Goal: Task Accomplishment & Management: Use online tool/utility

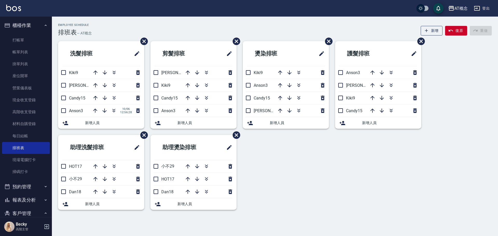
scroll to position [102, 0]
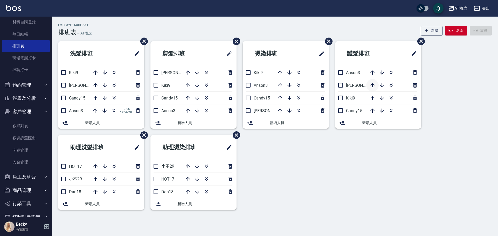
click at [371, 89] on button "button" at bounding box center [372, 85] width 12 height 12
click at [372, 98] on icon "button" at bounding box center [372, 98] width 6 height 6
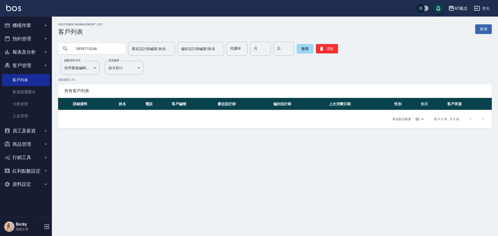
click at [27, 25] on button "櫃檯作業" at bounding box center [26, 25] width 48 height 13
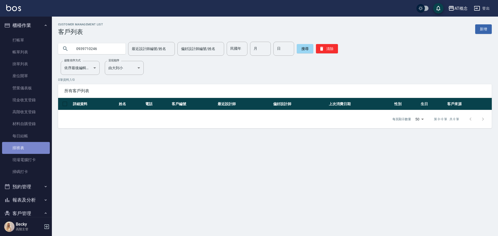
click at [30, 150] on link "排班表" at bounding box center [26, 148] width 48 height 12
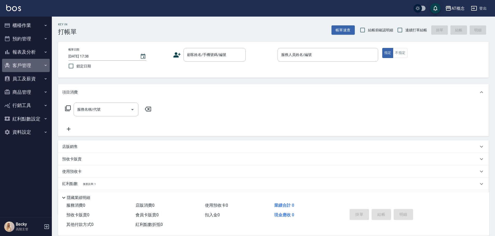
click at [19, 66] on button "客戶管理" at bounding box center [26, 65] width 48 height 13
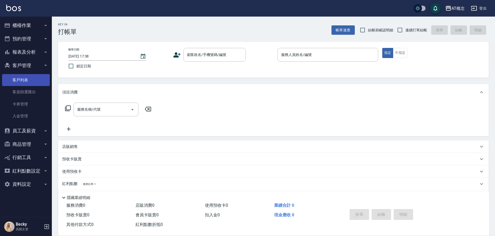
click at [22, 82] on link "客戶列表" at bounding box center [26, 80] width 48 height 12
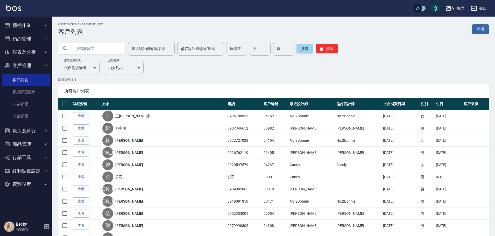
click at [232, 51] on input "民國年" at bounding box center [237, 49] width 21 height 14
type input "92"
type input "03"
type input "25"
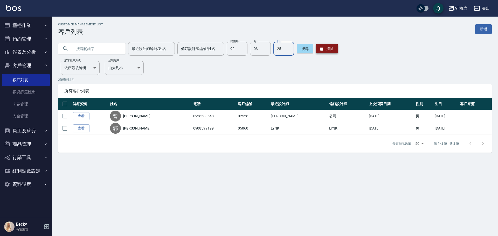
click at [329, 47] on button "清除" at bounding box center [327, 48] width 22 height 9
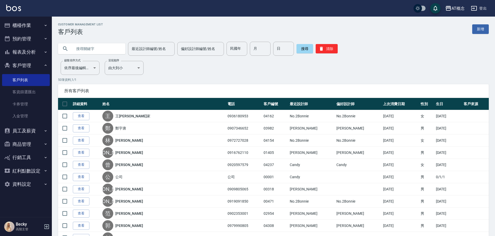
click at [92, 51] on input "text" at bounding box center [97, 49] width 49 height 14
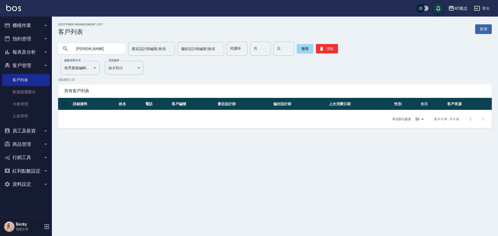
type input "[PERSON_NAME]"
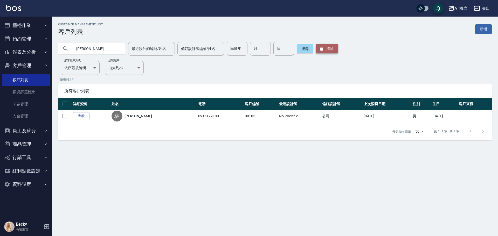
click at [331, 50] on button "清除" at bounding box center [327, 48] width 22 height 9
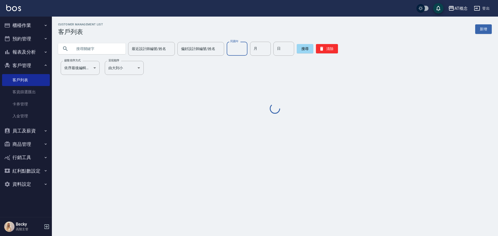
click at [236, 47] on input "民國年" at bounding box center [237, 49] width 21 height 14
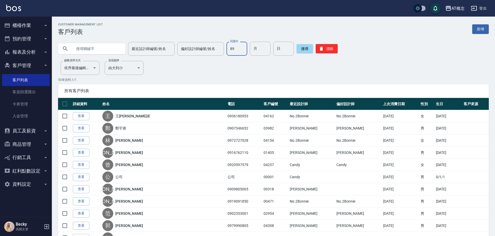
type input "89"
type input "12"
type input "01"
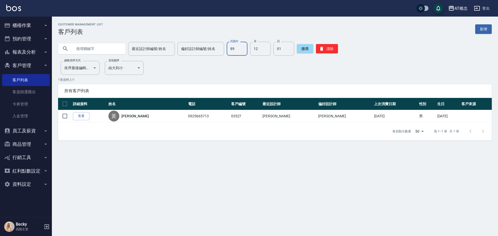
click at [240, 51] on input "89" at bounding box center [237, 49] width 21 height 14
type input "69"
type input "11"
type input "23"
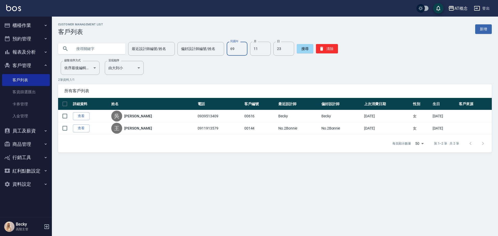
click at [239, 50] on input "69" at bounding box center [237, 49] width 21 height 14
type input "80"
type input "08"
type input "04"
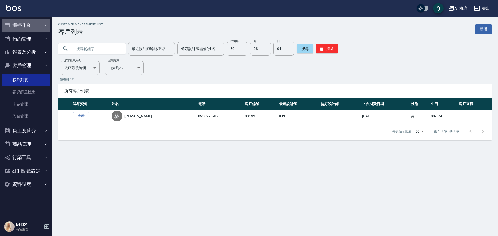
click at [25, 23] on button "櫃檯作業" at bounding box center [26, 25] width 48 height 13
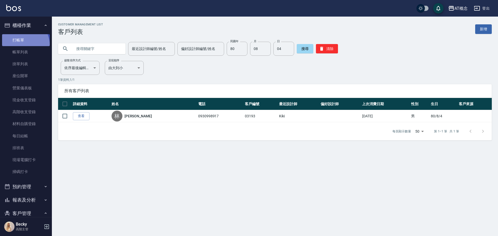
click at [20, 45] on link "打帳單" at bounding box center [26, 40] width 48 height 12
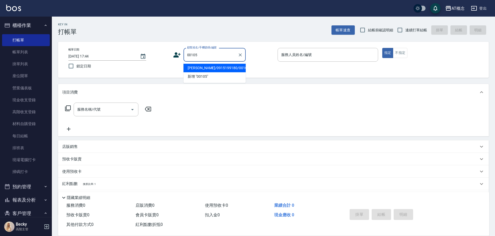
type input "[PERSON_NAME]/0915199180/00105"
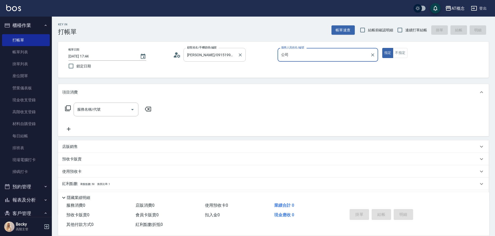
type input "公"
type input "[PERSON_NAME]-2"
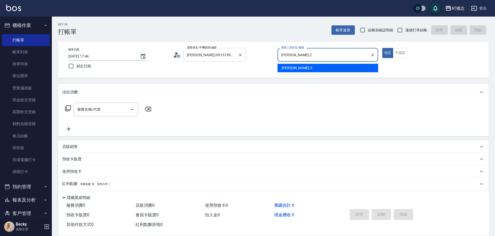
type button "true"
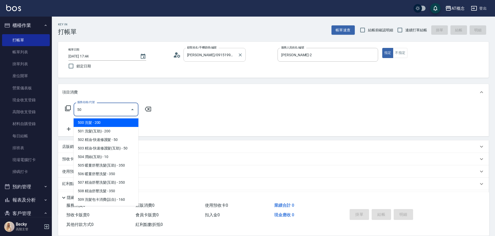
type input "501"
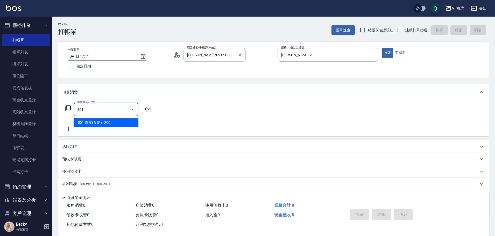
type input "20"
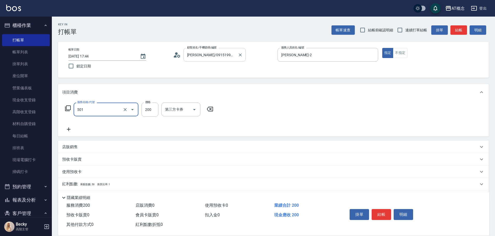
type input "501 洗髮(互助)(501)"
type input "0"
type input "25"
type input "20"
type input "250"
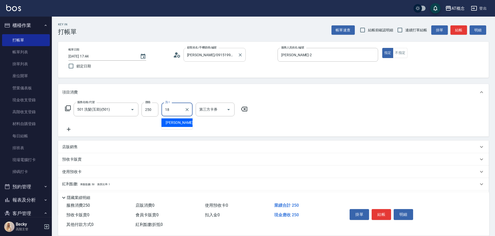
type input "[PERSON_NAME]-18"
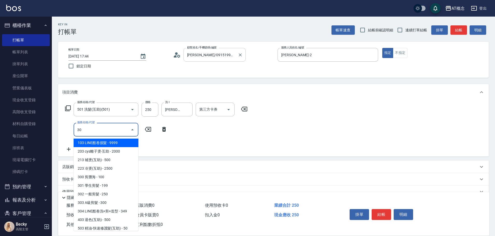
type input "303"
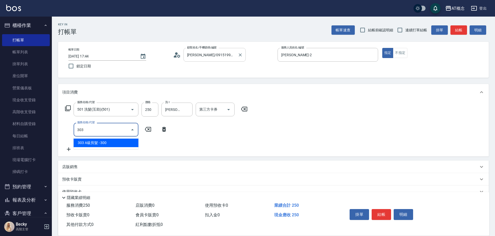
type input "50"
type input "303 A級剪髮(303)"
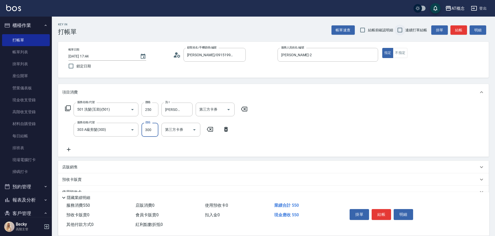
click at [398, 30] on input "連續打單結帳" at bounding box center [400, 30] width 11 height 11
checkbox input "true"
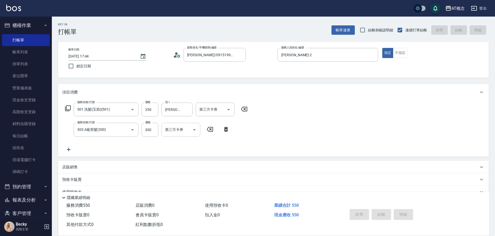
type input "0"
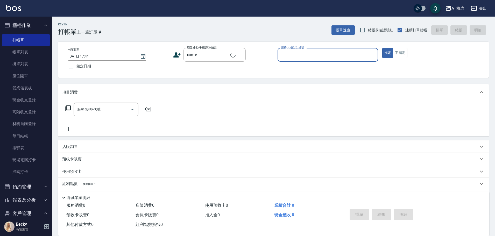
type input "[PERSON_NAME]/0939513409/00616"
type input "Becky-13"
click at [383, 48] on button "指定" at bounding box center [388, 53] width 11 height 10
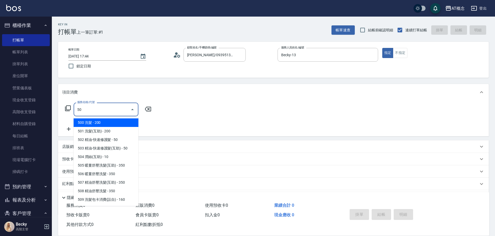
type input "501"
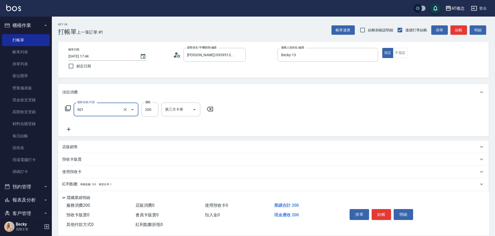
type input "20"
type input "501 洗髮(互助)(501)"
type input "0"
type input "25"
type input "20"
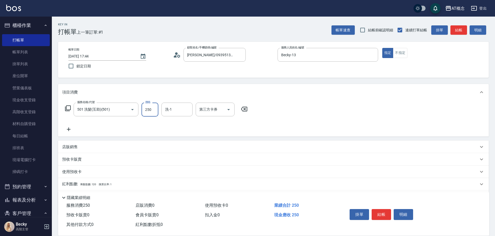
type input "250"
type input "[PERSON_NAME]-18"
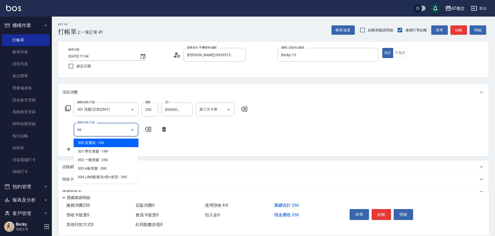
type input "303"
type input "50"
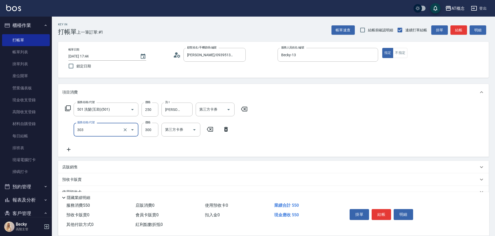
type input "303 A級剪髮(303)"
type input "20"
type input "45"
type input "70"
type input "450"
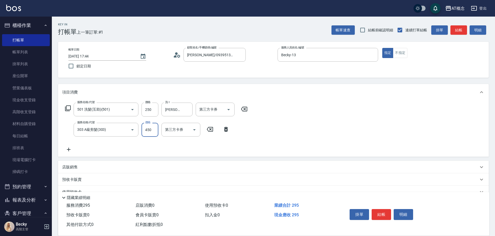
type input "470"
type input "4500"
type input "70"
type input "450"
type input "20"
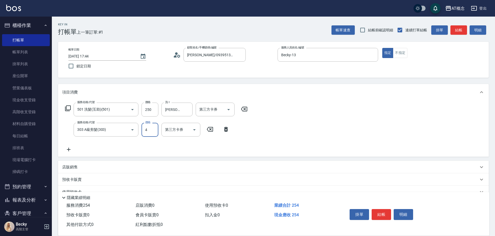
type input "40"
type input "60"
type input "400"
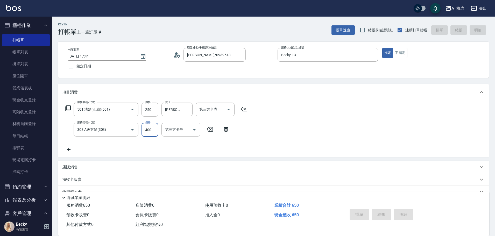
type input "[DATE] 17:45"
type input "0"
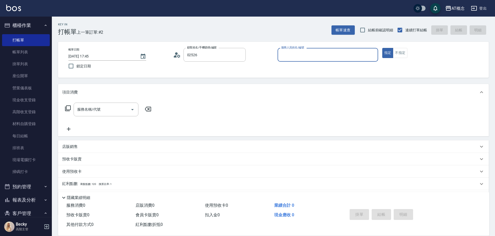
type input "[PERSON_NAME]/0926588548/02526"
type input "公"
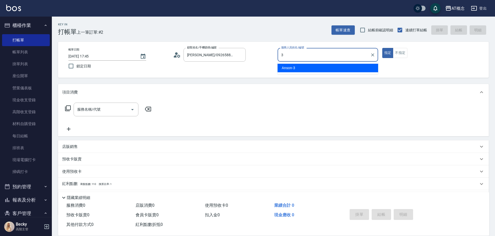
type input "Anson-3"
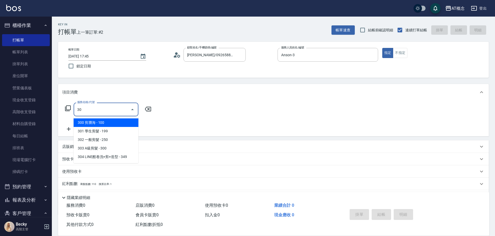
type input "303"
type input "30"
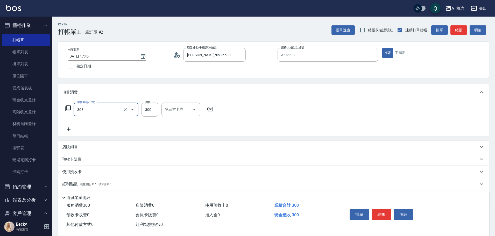
type input "303 A級剪髮(303)"
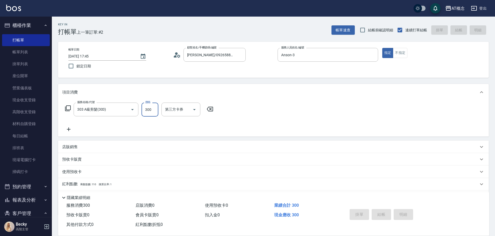
type input "0"
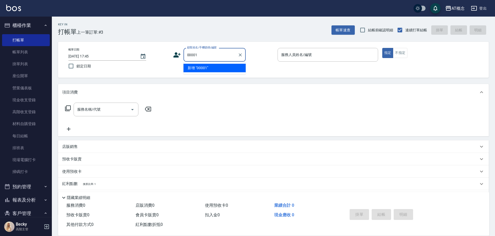
type input "00001"
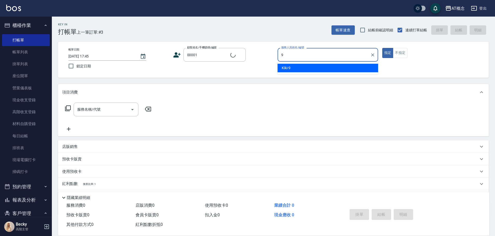
type input "Kiki-9"
type input "公司/公司/00001"
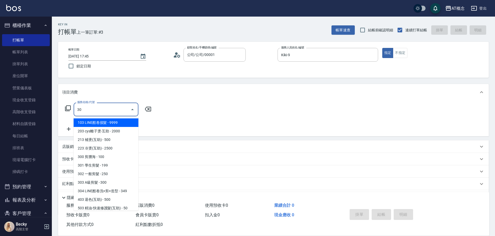
type input "300"
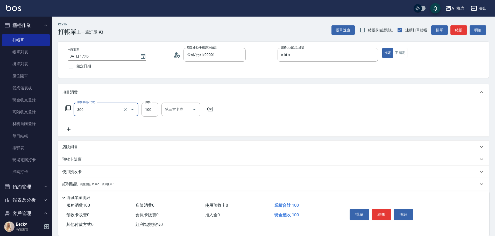
type input "10"
type input "300 剪瀏海(300)"
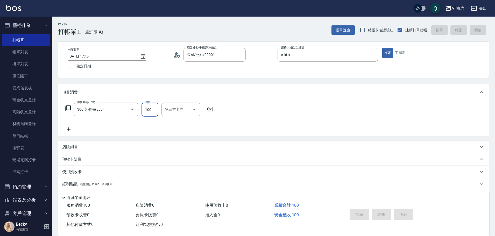
type input "0"
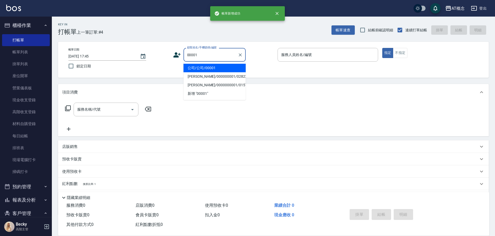
type input "公司/公司/00001"
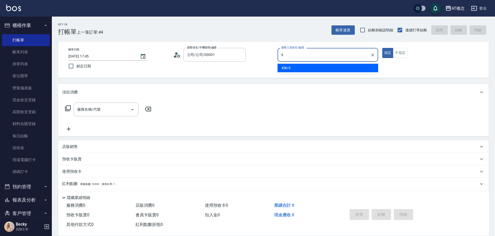
type input "Kiki-9"
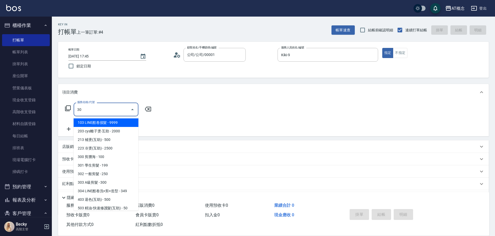
type input "302"
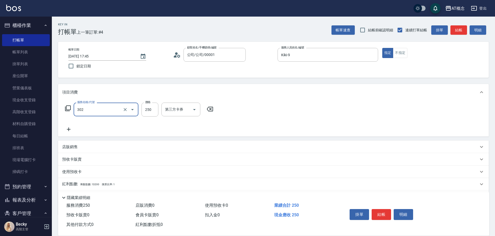
type input "20"
type input "302 一般剪髮(302)"
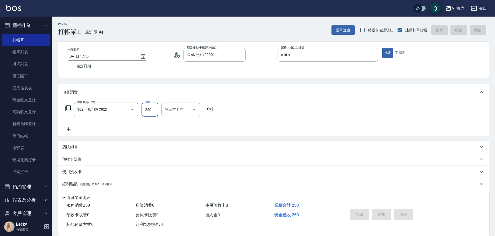
type input "0"
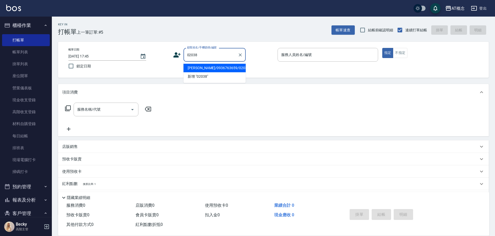
type input "[PERSON_NAME]/0936763659/02038"
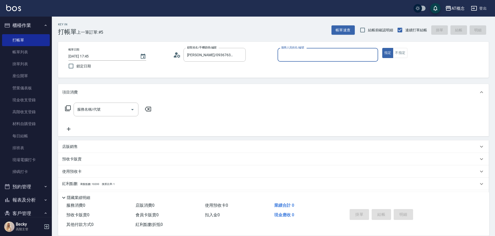
type input "[PERSON_NAME]-2"
click at [383, 48] on button "指定" at bounding box center [388, 53] width 11 height 10
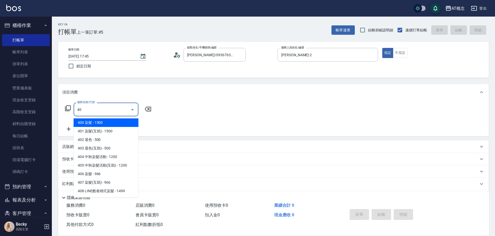
type input "401"
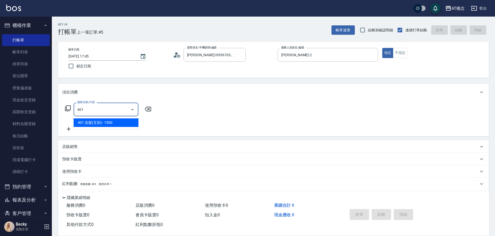
type input "150"
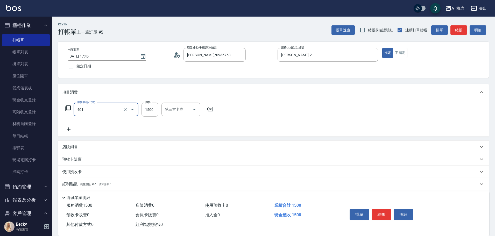
type input "401 染髮(互助)(401)"
type input "0"
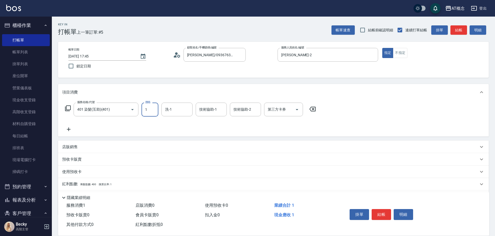
type input "10"
type input "100"
type input "1000"
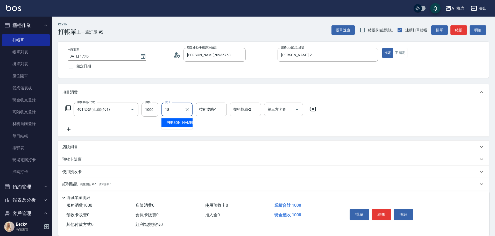
type input "[PERSON_NAME]-18"
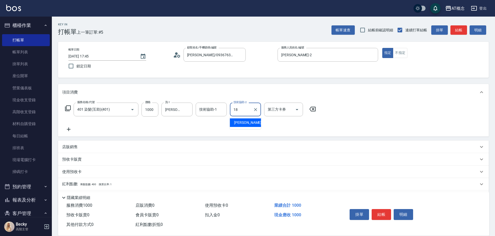
type input "[PERSON_NAME]-18"
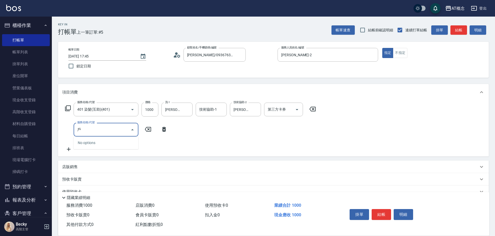
type input "護"
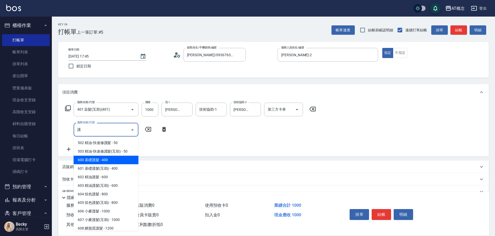
click at [102, 162] on span "600 基礎護髮 - 400" at bounding box center [106, 160] width 65 height 9
type input "140"
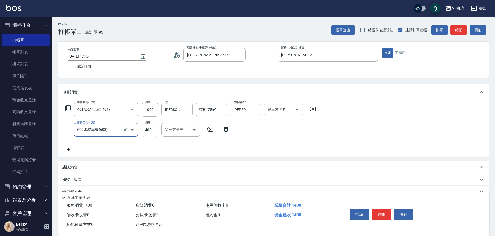
type input "600 基礎護髮(600)"
click at [153, 127] on input "400" at bounding box center [150, 130] width 17 height 14
type input "100"
type input "30"
type input "130"
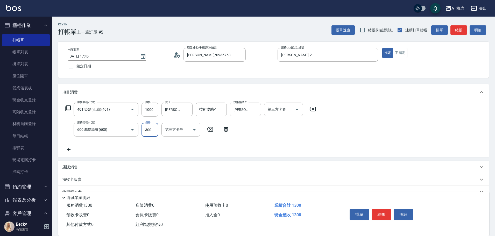
type input "300"
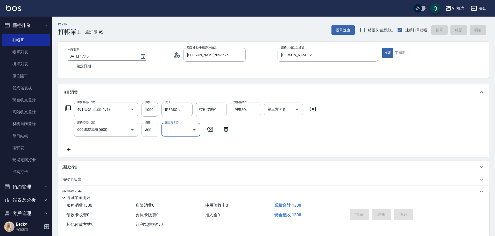
type input "[DATE] 17:46"
type input "0"
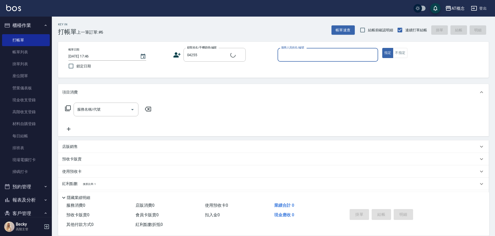
type input "[PERSON_NAME]/0958016202/04255"
type input "Kiki-9"
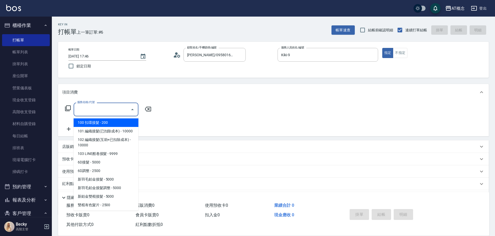
click at [89, 108] on input "服務名稱/代號" at bounding box center [102, 109] width 52 height 9
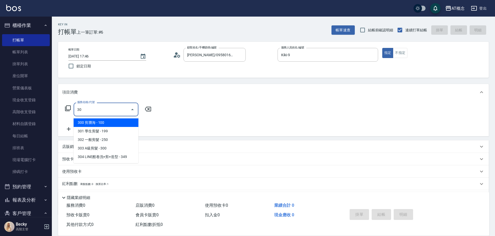
type input "303"
type input "30"
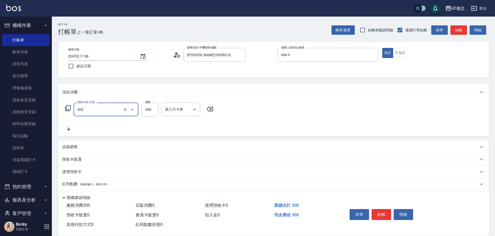
type input "303 A級剪髮(303)"
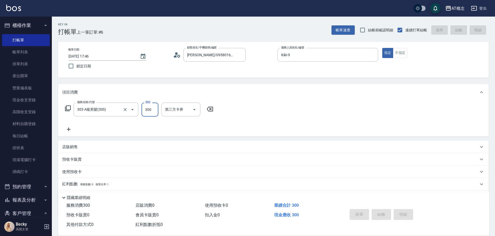
type input "[DATE] 17:48"
type input "0"
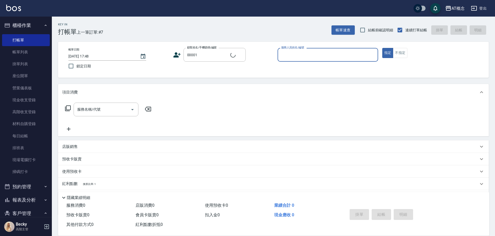
type input "公司/公司/00001"
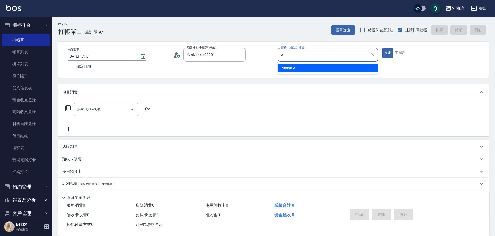
type input "Anson-3"
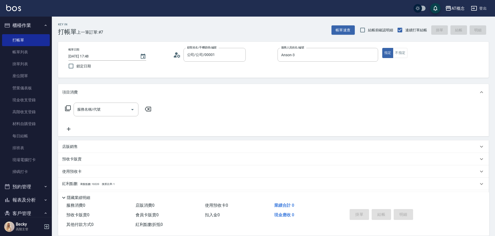
click at [68, 109] on icon at bounding box center [68, 108] width 6 height 6
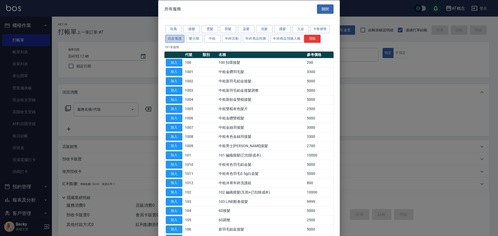
click at [174, 38] on button "頭皮養護" at bounding box center [174, 38] width 19 height 8
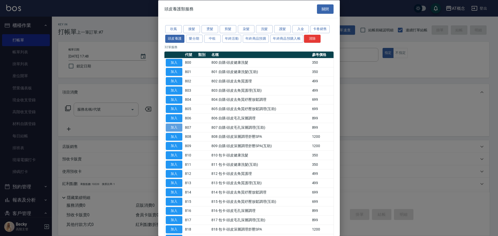
click at [180, 128] on button "加入" at bounding box center [174, 127] width 17 height 8
type input "807 自購-頭皮毛孔深層調理(互助)(807)"
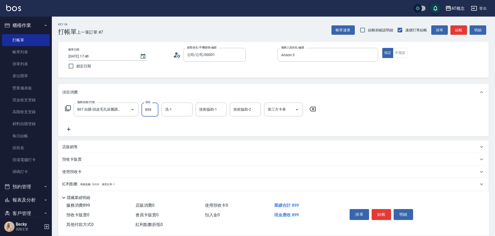
click at [146, 112] on input "899" at bounding box center [150, 110] width 17 height 14
type input "0"
type input "80"
type input "800"
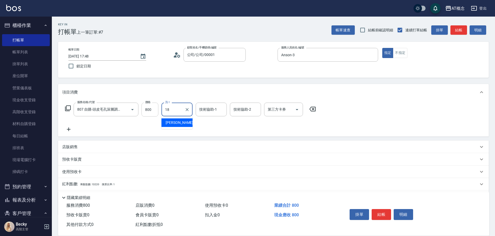
type input "[PERSON_NAME]-18"
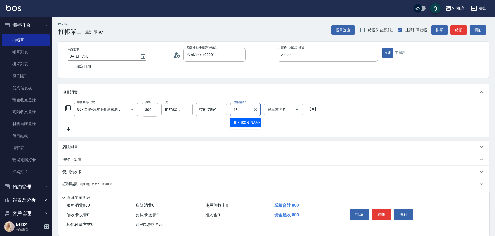
type input "[PERSON_NAME]-18"
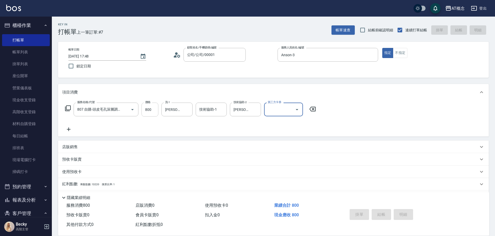
type input "[DATE] 17:49"
type input "0"
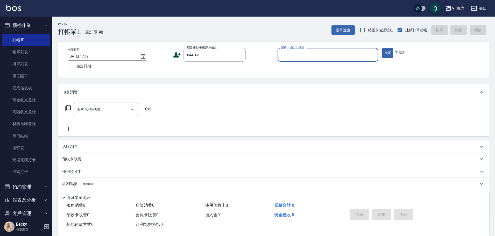
click at [383, 48] on button "指定" at bounding box center [388, 53] width 11 height 10
click at [211, 57] on input "044103" at bounding box center [211, 54] width 50 height 9
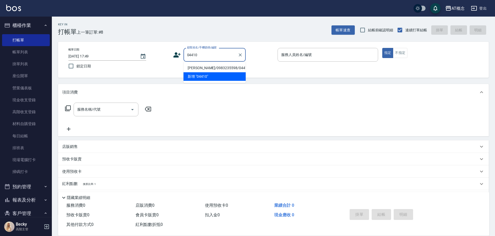
type input "[PERSON_NAME]/0983235598/04410"
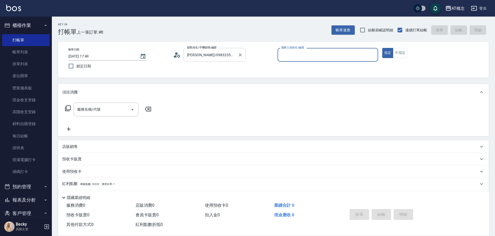
type input "Becky-13"
click at [383, 48] on button "指定" at bounding box center [388, 53] width 11 height 10
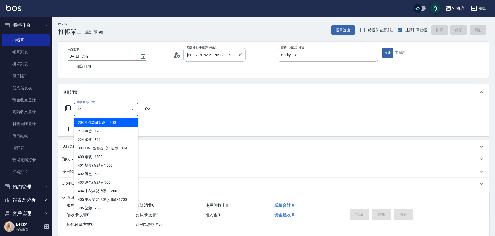
type input "400"
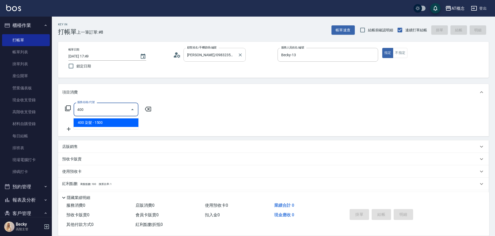
type input "150"
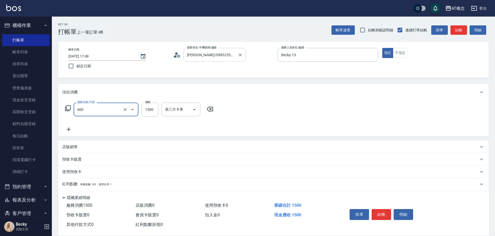
type input "400 染髮(400)"
type input "0"
type input "10"
type input "100"
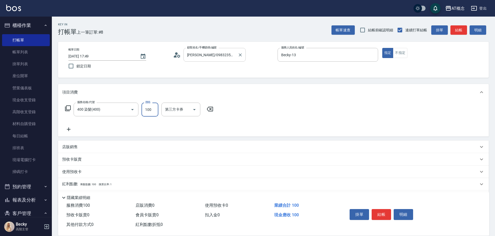
type input "100"
type input "1000"
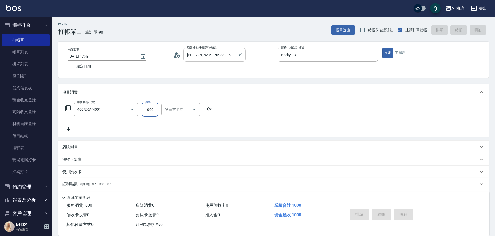
type input "[DATE] 17:50"
type input "0"
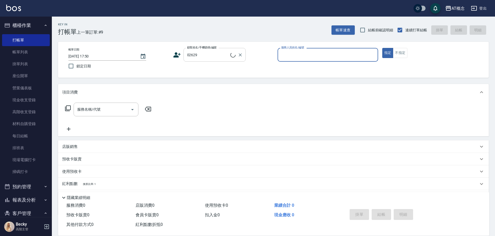
type input "[PERSON_NAME]/0960384659/02629"
type input "[PERSON_NAME]-2"
click at [383, 48] on button "指定" at bounding box center [388, 53] width 11 height 10
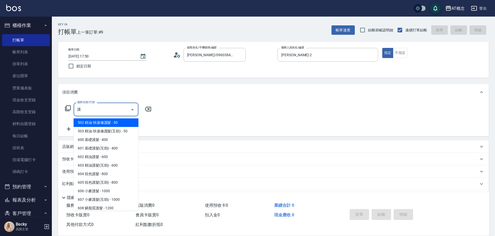
click at [116, 198] on span "607 小麥護髮(互助) - 1000" at bounding box center [106, 200] width 65 height 9
type input "607 小麥護髮(互助)(607)"
type input "100"
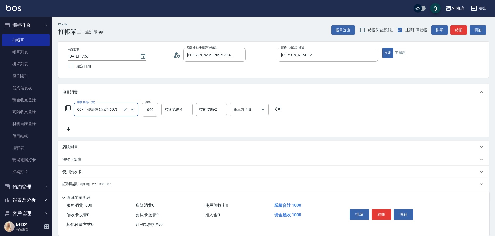
type input "607 小麥護髮(互助)(607)"
type input "0"
type input "80"
type input "800"
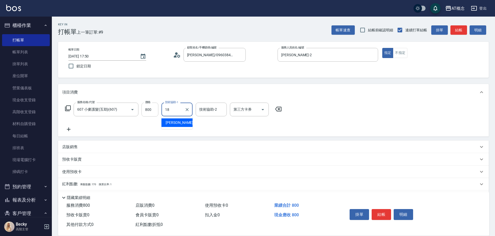
type input "[PERSON_NAME]-18"
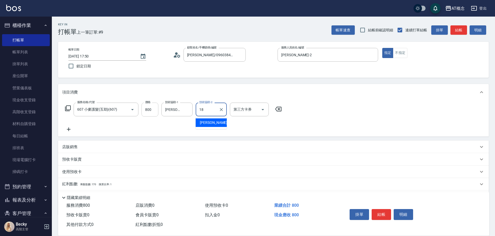
type input "[PERSON_NAME]-18"
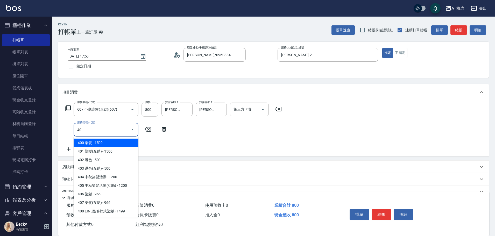
type input "401"
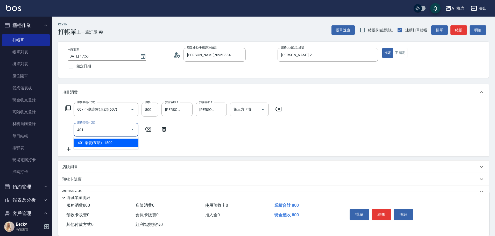
type input "230"
type input "401 染髮(互助)(401)"
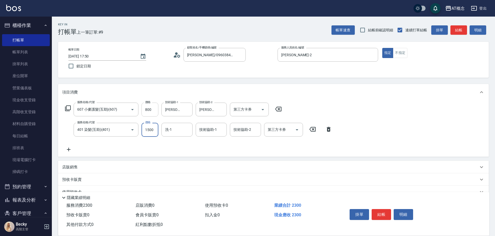
type input "80"
type input "120"
type input "200"
type input "1200"
type input "[PERSON_NAME]-18"
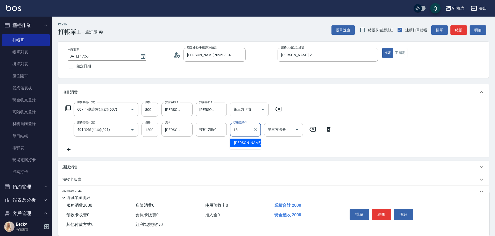
type input "[PERSON_NAME]-18"
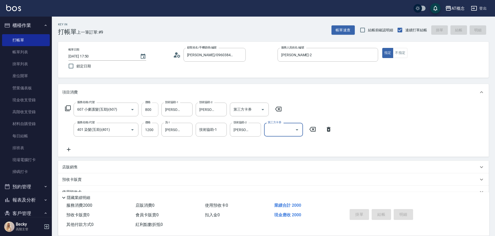
type input "[DATE] 17:51"
type input "0"
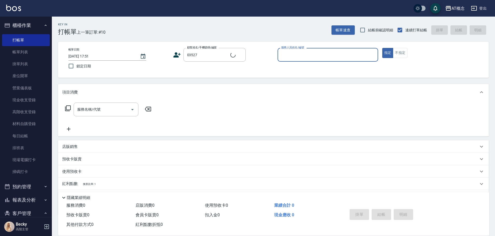
type input "[PERSON_NAME]/0925665713/03527"
type input "Anson-3"
click at [383, 48] on button "指定" at bounding box center [388, 53] width 11 height 10
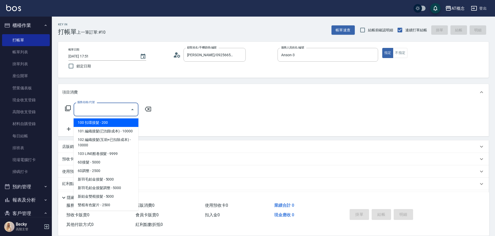
click at [106, 114] on input "服務名稱/代號" at bounding box center [102, 109] width 52 height 9
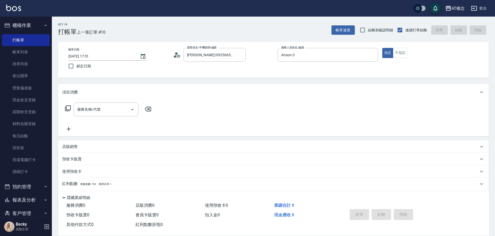
click at [69, 109] on icon at bounding box center [68, 108] width 6 height 6
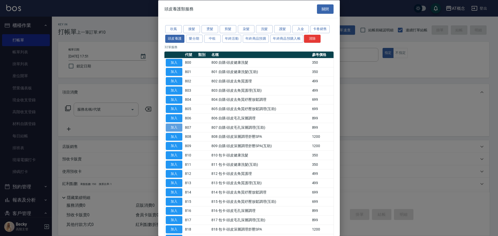
click at [171, 129] on button "加入" at bounding box center [174, 127] width 17 height 8
type input "807 自購-頭皮毛孔深層調理(互助)(807)"
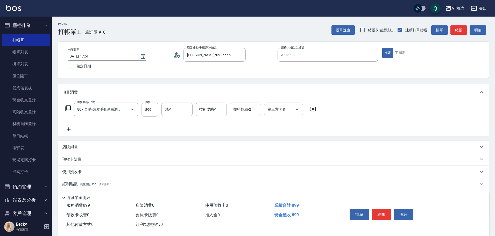
click at [155, 109] on input "899" at bounding box center [150, 110] width 17 height 14
type input "0"
type input "80"
type input "800"
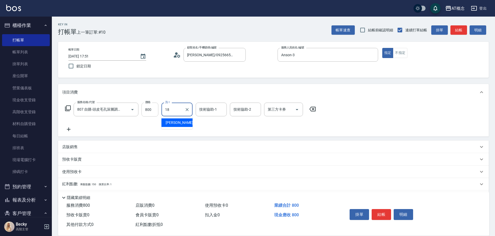
type input "[PERSON_NAME]-18"
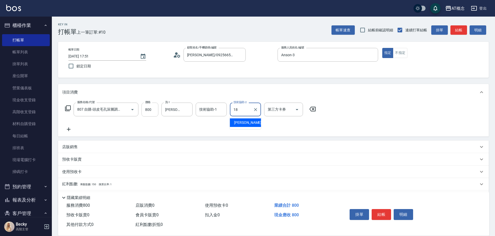
type input "[PERSON_NAME]-18"
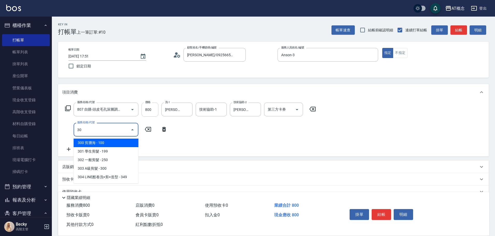
type input "303"
type input "110"
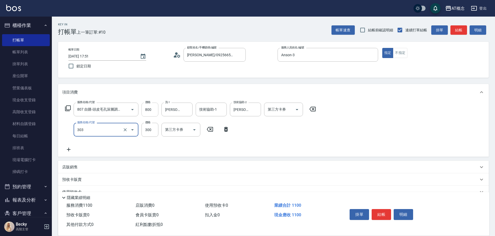
type input "303 A級剪髮(303)"
type input "3"
type input "80"
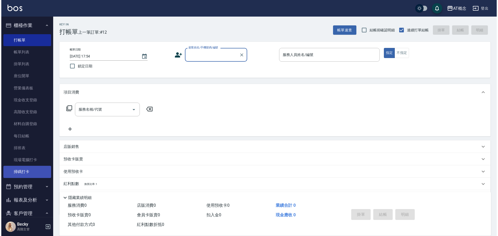
scroll to position [104, 0]
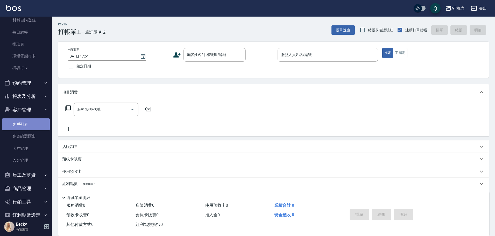
click at [28, 124] on link "客戶列表" at bounding box center [26, 125] width 48 height 12
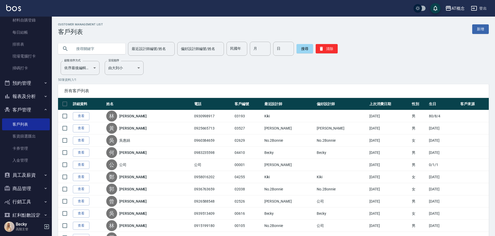
click at [88, 49] on input "text" at bounding box center [97, 49] width 49 height 14
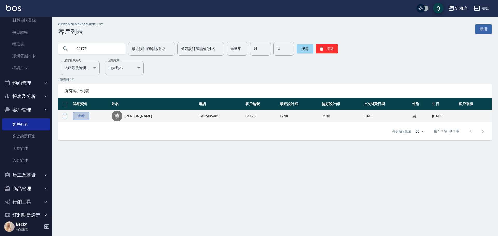
click at [84, 114] on link "查看" at bounding box center [81, 116] width 17 height 8
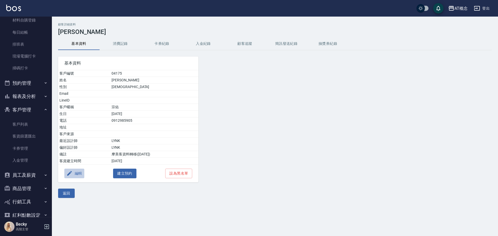
click at [79, 175] on button "編輯" at bounding box center [74, 174] width 20 height 10
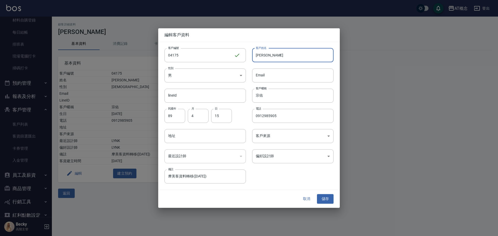
drag, startPoint x: 291, startPoint y: 57, endPoint x: 247, endPoint y: 57, distance: 43.1
click at [247, 57] on div "客戶姓名 [PERSON_NAME]姓名" at bounding box center [290, 52] width 88 height 20
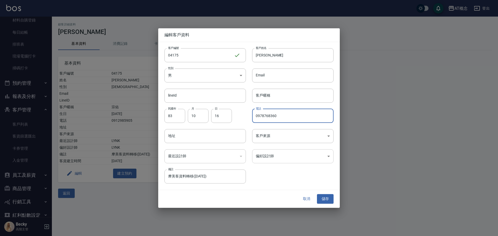
click at [280, 158] on body "AT概念 登出 櫃檯作業 打帳單 帳單列表 掛單列表 座位開單 營業儀表板 現金收支登錄 高階收支登錄 材料自購登錄 每日結帳 排班表 現場電腦打卡 掃碼打卡…" at bounding box center [249, 118] width 498 height 236
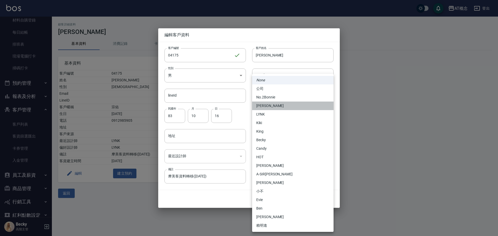
click at [277, 104] on li "[PERSON_NAME]" at bounding box center [292, 106] width 81 height 9
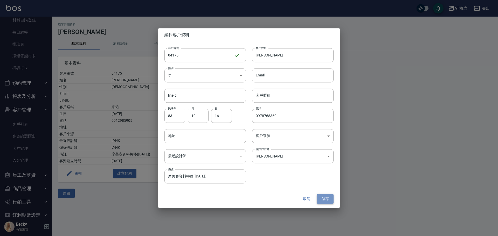
click at [323, 198] on button "儲存" at bounding box center [325, 200] width 17 height 10
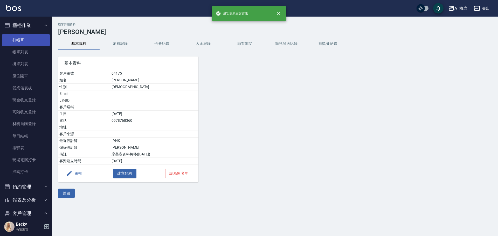
click at [9, 38] on link "打帳單" at bounding box center [26, 40] width 48 height 12
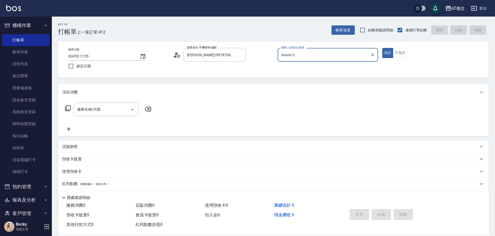
click at [383, 48] on button "指定" at bounding box center [388, 53] width 11 height 10
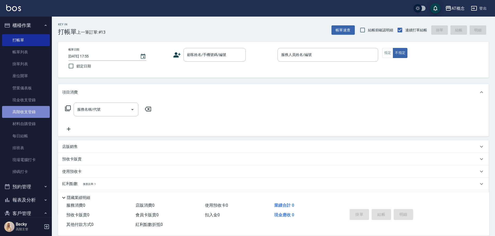
click at [36, 114] on link "高階收支登錄" at bounding box center [26, 112] width 48 height 12
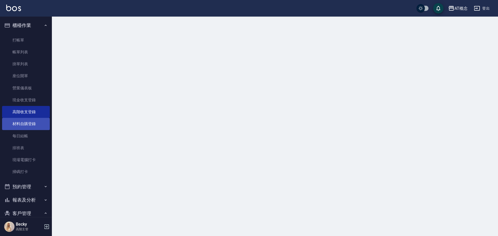
click at [35, 123] on link "材料自購登錄" at bounding box center [26, 124] width 48 height 12
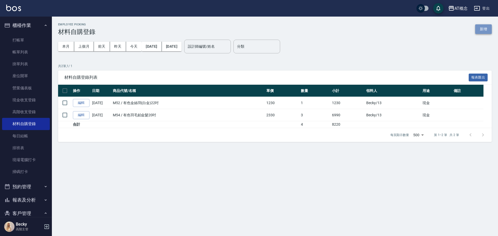
click at [487, 31] on button "新增" at bounding box center [483, 29] width 17 height 10
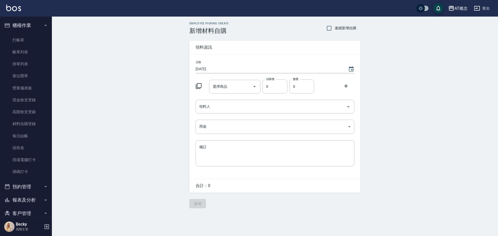
click at [199, 86] on icon at bounding box center [199, 86] width 6 height 6
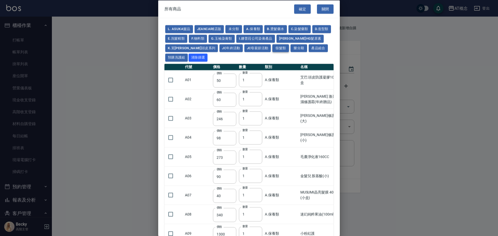
click at [272, 49] on button "假髮類" at bounding box center [280, 48] width 17 height 8
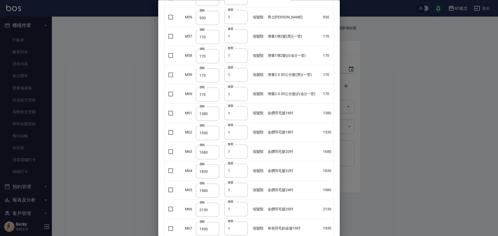
scroll to position [1089, 0]
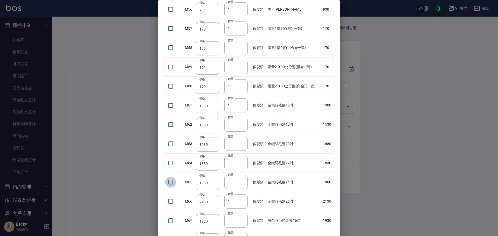
click at [171, 183] on input "checkbox" at bounding box center [170, 182] width 11 height 11
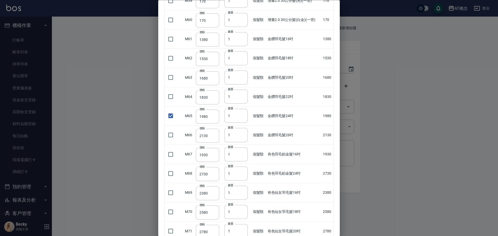
scroll to position [1231, 0]
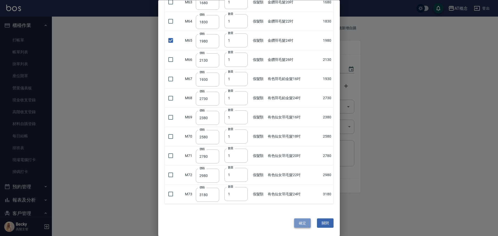
click at [298, 225] on button "確定" at bounding box center [302, 224] width 17 height 10
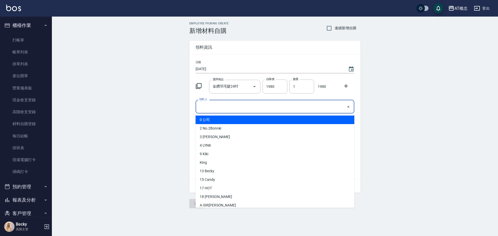
click at [208, 111] on input "領料人" at bounding box center [271, 106] width 146 height 9
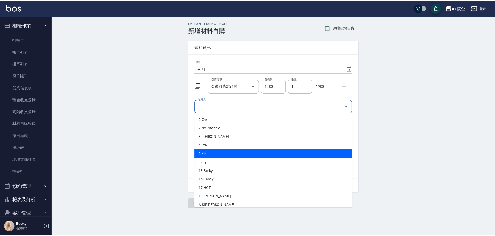
scroll to position [52, 0]
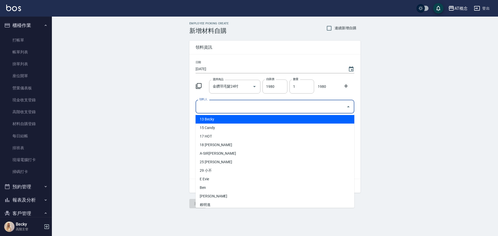
click at [216, 122] on li "13 Becky" at bounding box center [275, 119] width 159 height 9
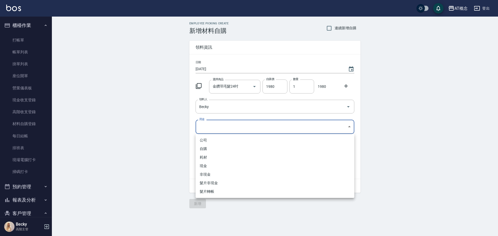
click at [208, 130] on body "AT概念 登出 櫃檯作業 打帳單 帳單列表 掛單列表 座位開單 營業儀表板 現金收支登錄 高階收支登錄 材料自購登錄 每日結帳 排班表 現場電腦打卡 掃碼打卡…" at bounding box center [249, 118] width 498 height 236
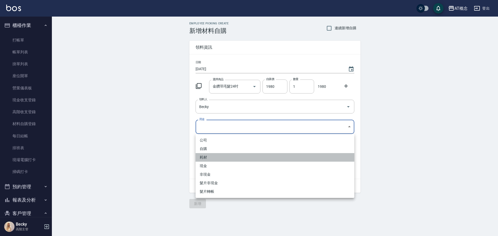
click at [211, 158] on li "耗材" at bounding box center [275, 157] width 159 height 9
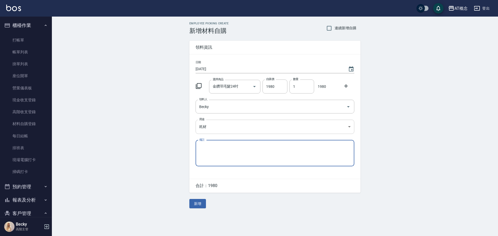
click at [205, 126] on body "AT概念 登出 櫃檯作業 打帳單 帳單列表 掛單列表 座位開單 營業儀表板 現金收支登錄 高階收支登錄 材料自購登錄 每日結帳 排班表 現場電腦打卡 掃碼打卡…" at bounding box center [249, 118] width 498 height 236
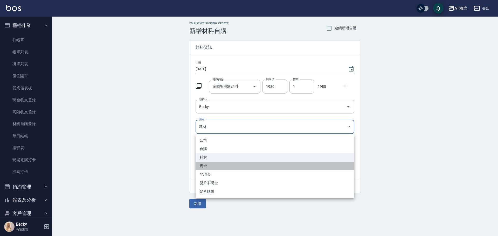
click at [211, 168] on li "現金" at bounding box center [275, 166] width 159 height 9
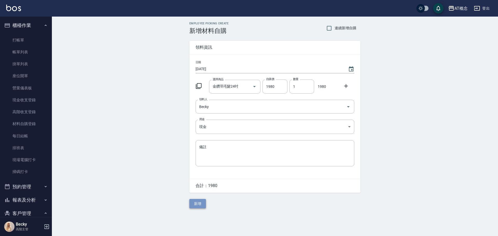
click at [203, 205] on button "新增" at bounding box center [197, 204] width 17 height 10
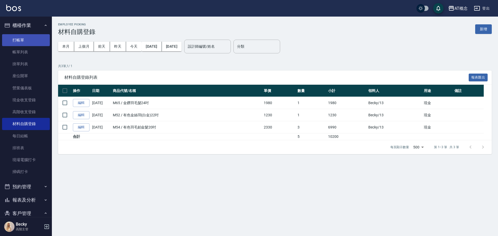
click at [25, 42] on link "打帳單" at bounding box center [26, 40] width 48 height 12
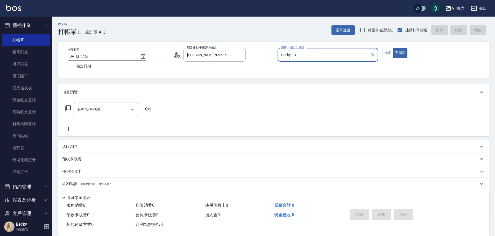
click at [393, 48] on button "不指定" at bounding box center [400, 53] width 15 height 10
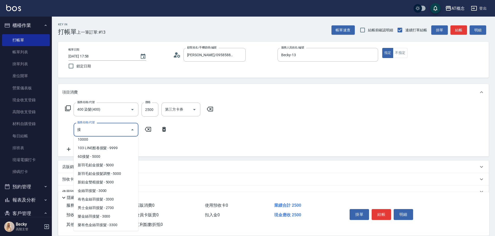
scroll to position [2, 0]
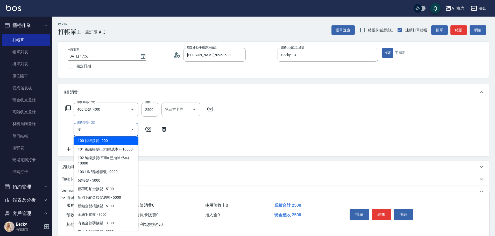
click at [113, 219] on span "金絲羽接髮 - 3000" at bounding box center [106, 215] width 65 height 9
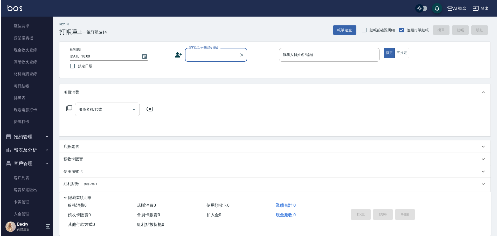
scroll to position [52, 0]
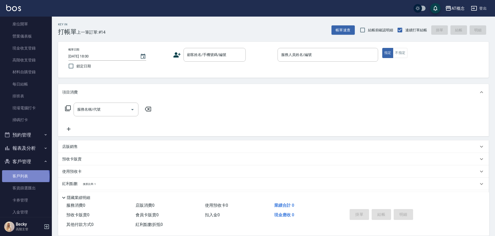
click at [25, 177] on link "客戶列表" at bounding box center [26, 176] width 48 height 12
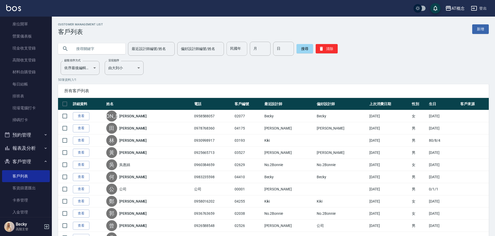
click at [233, 53] on input "民國年" at bounding box center [237, 49] width 21 height 14
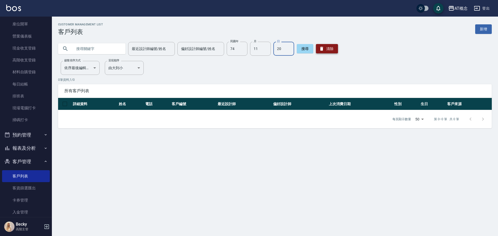
click at [335, 47] on button "清除" at bounding box center [327, 48] width 22 height 9
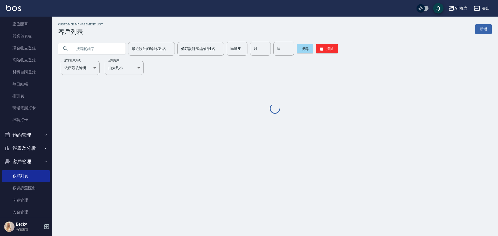
click at [82, 51] on input "text" at bounding box center [97, 49] width 49 height 14
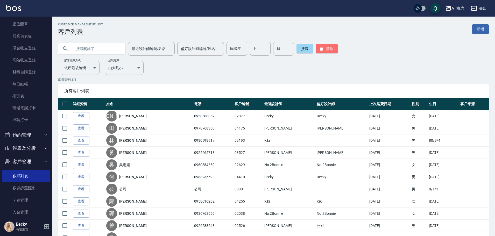
drag, startPoint x: 329, startPoint y: 49, endPoint x: 172, endPoint y: 39, distance: 157.8
click at [329, 49] on button "清除" at bounding box center [327, 48] width 22 height 9
click at [85, 49] on input "text" at bounding box center [97, 49] width 49 height 14
